Goal: Task Accomplishment & Management: Use online tool/utility

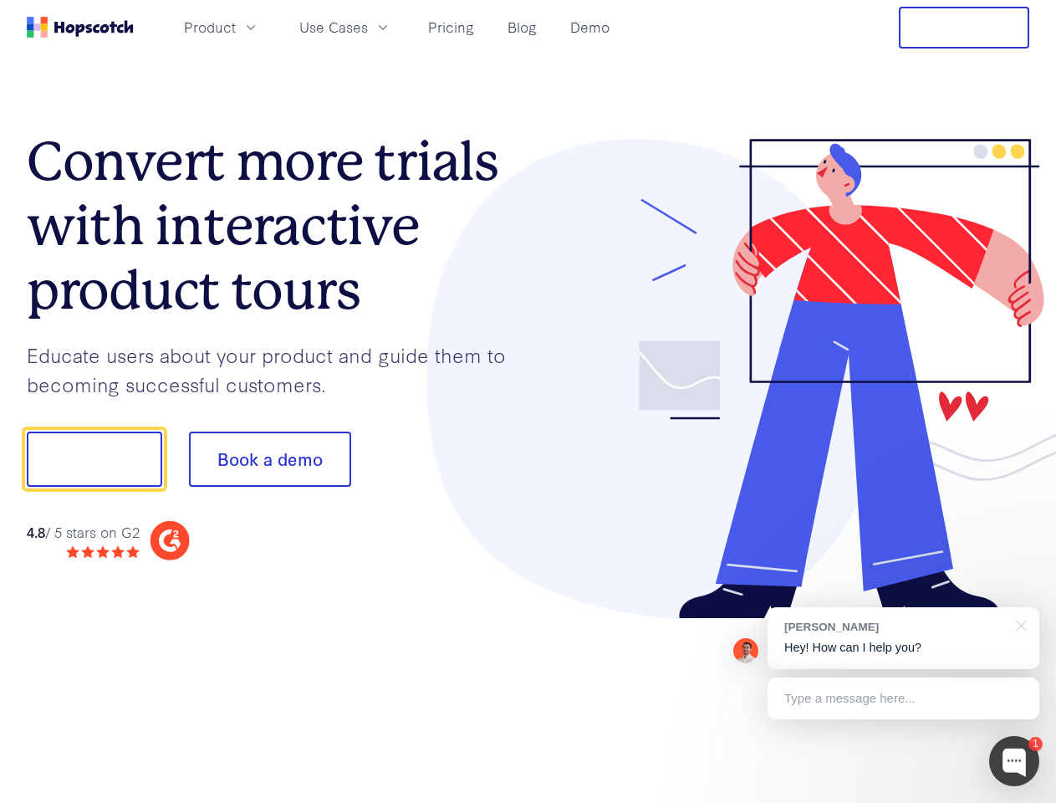
click at [528, 401] on div at bounding box center [779, 379] width 502 height 481
click at [236, 27] on span "Product" at bounding box center [210, 27] width 52 height 21
click at [368, 27] on span "Use Cases" at bounding box center [333, 27] width 69 height 21
click at [964, 28] on button "Free Trial" at bounding box center [964, 28] width 130 height 42
click at [94, 459] on button "Show me!" at bounding box center [94, 458] width 135 height 55
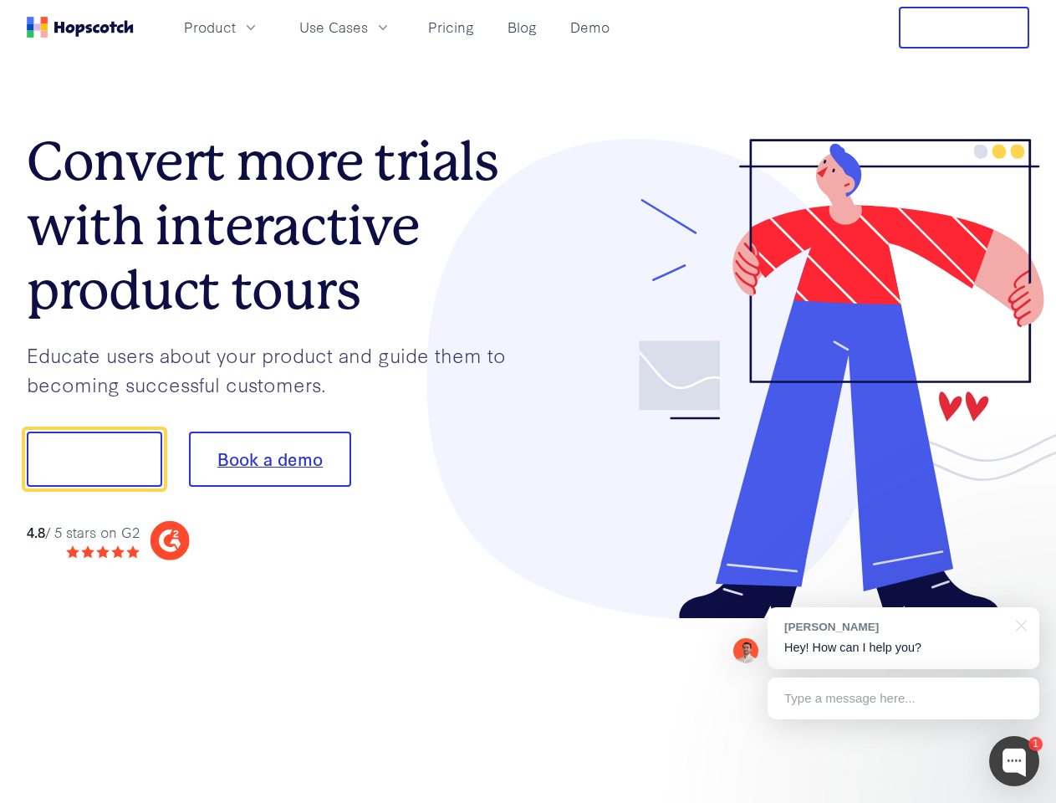
click at [269, 459] on button "Book a demo" at bounding box center [270, 458] width 162 height 55
click at [1014, 761] on div at bounding box center [1014, 761] width 50 height 50
click at [903, 638] on div "[PERSON_NAME] Hey! How can I help you?" at bounding box center [904, 638] width 272 height 62
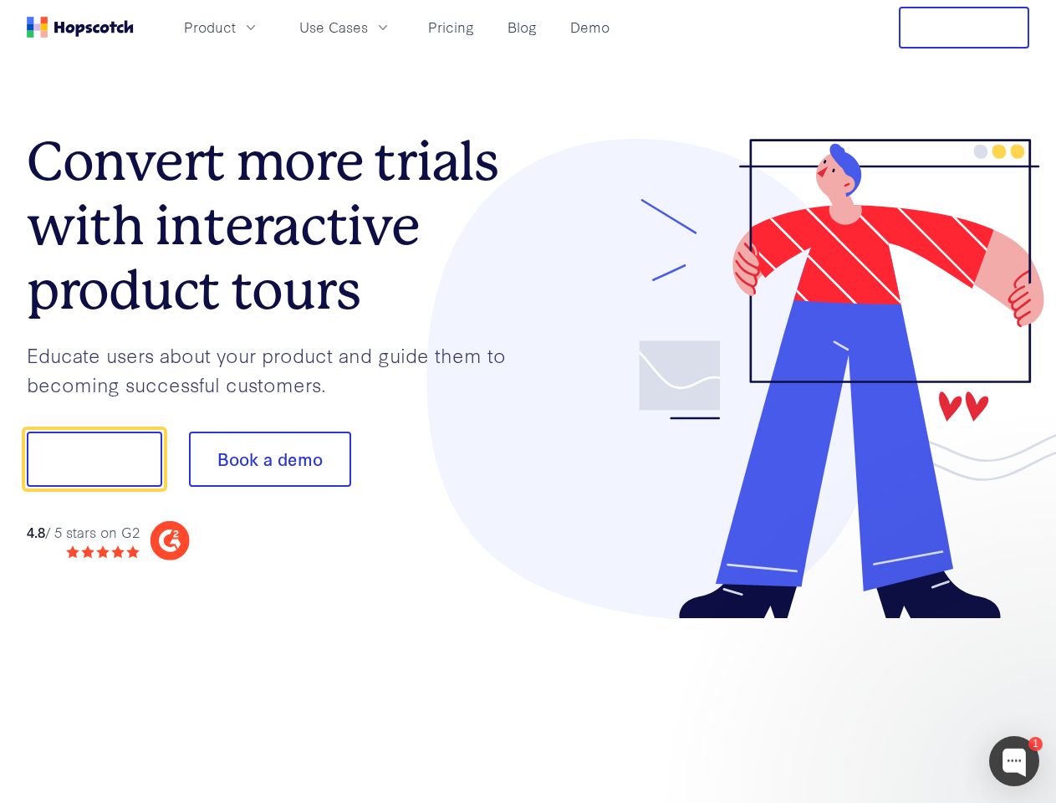
click at [1018, 624] on div at bounding box center [883, 457] width 314 height 558
click at [903, 698] on div at bounding box center [883, 569] width 314 height 334
